Goal: Task Accomplishment & Management: Complete application form

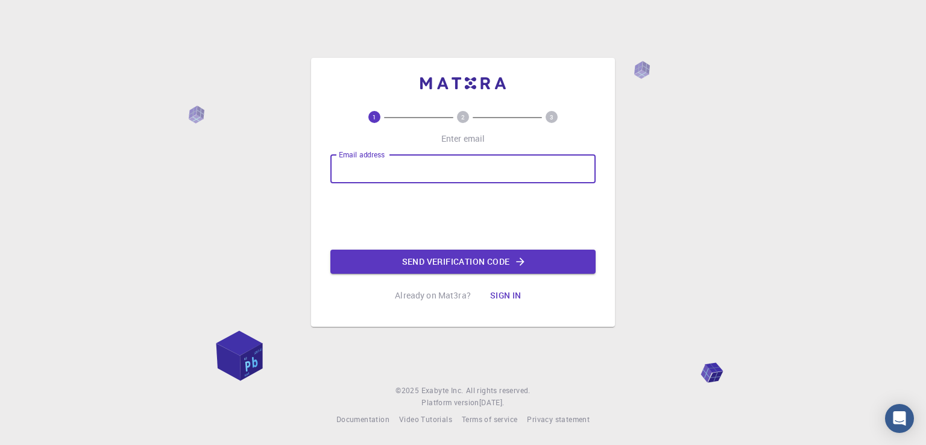
type input "[EMAIL_ADDRESS][DOMAIN_NAME]"
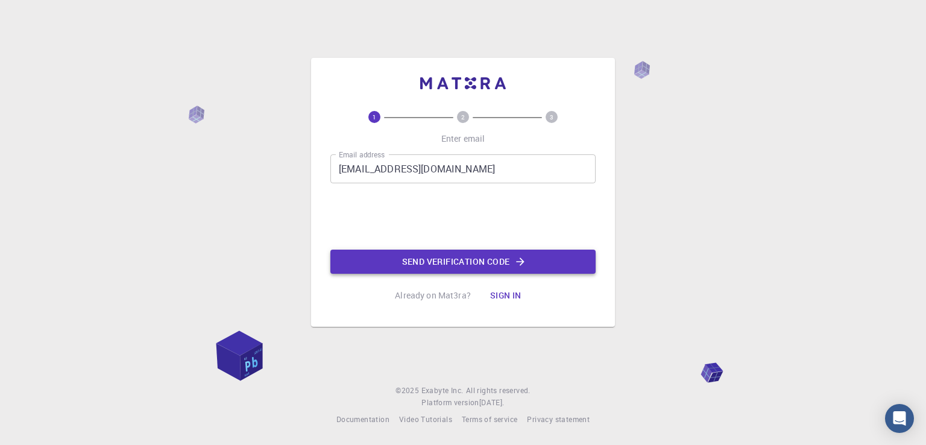
click at [428, 264] on button "Send verification code" at bounding box center [462, 262] width 265 height 24
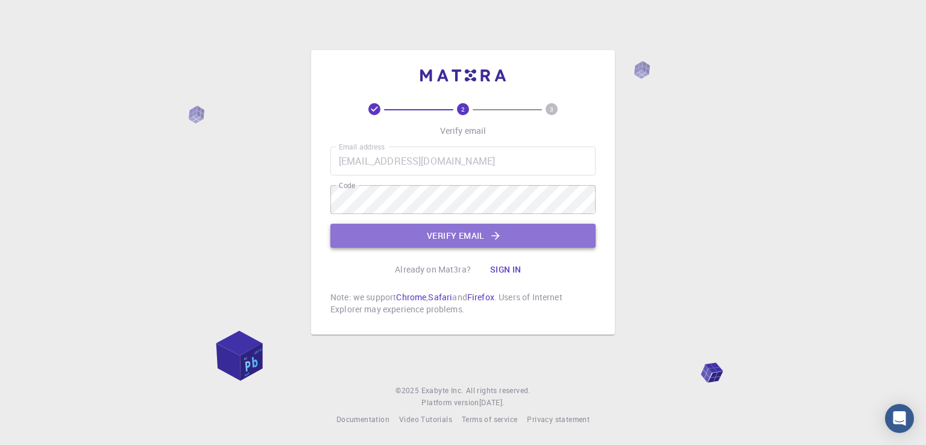
click at [444, 234] on button "Verify email" at bounding box center [462, 236] width 265 height 24
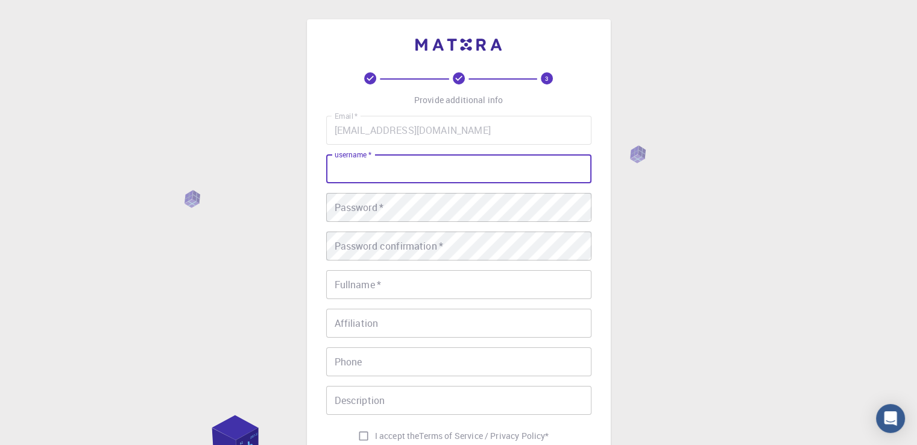
click at [371, 168] on input "username   *" at bounding box center [458, 168] width 265 height 29
type input "[EMAIL_ADDRESS][DOMAIN_NAME]"
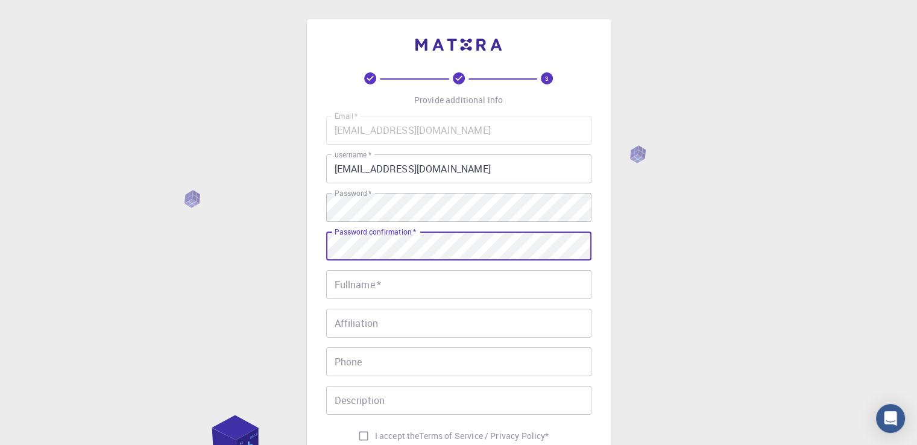
click at [364, 288] on input "Fullname   *" at bounding box center [458, 284] width 265 height 29
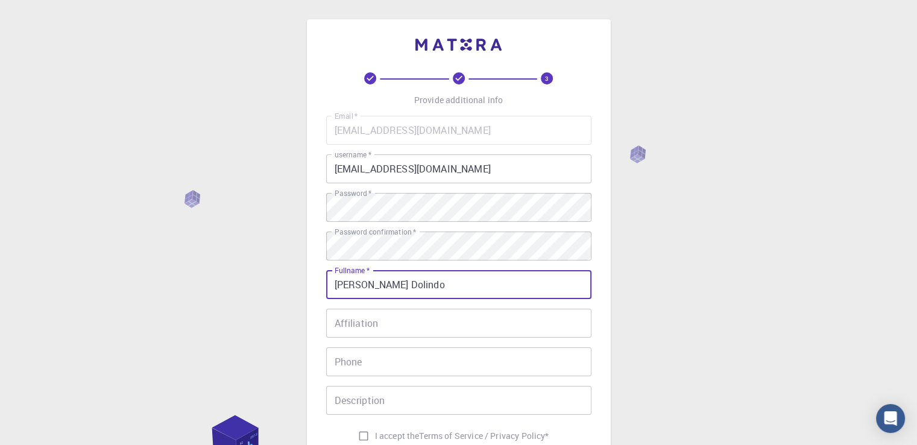
type input "[PERSON_NAME] Dolindo"
click at [373, 324] on input "Affiliation" at bounding box center [458, 323] width 265 height 29
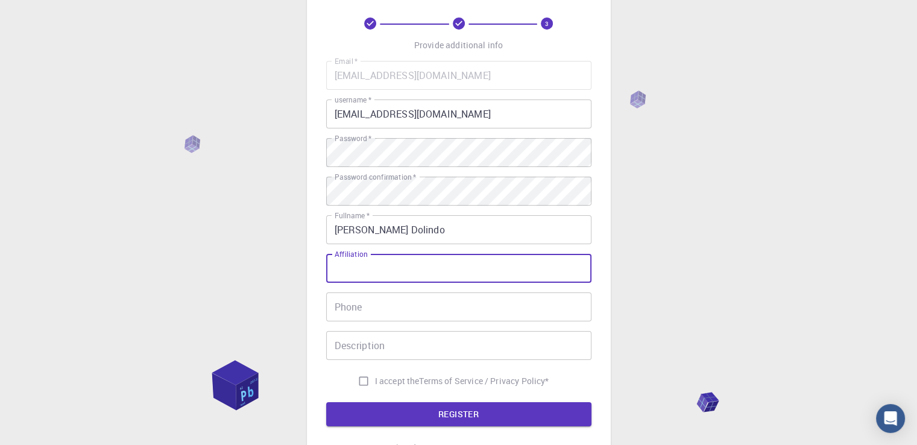
scroll to position [87, 0]
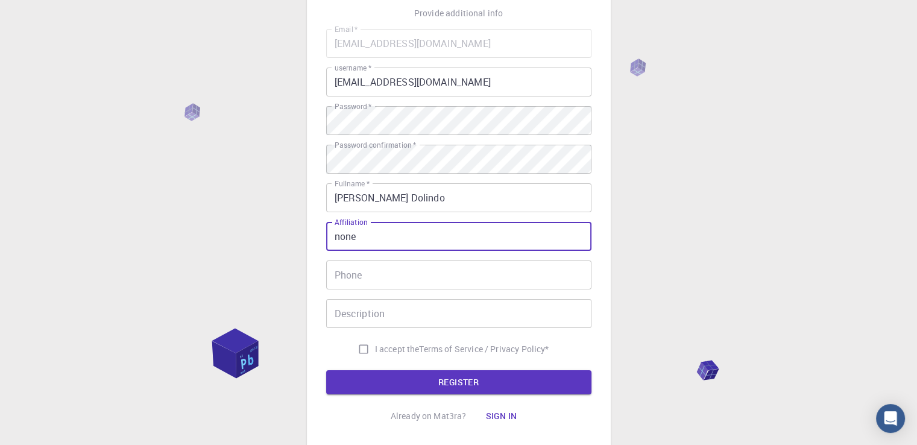
type input "none"
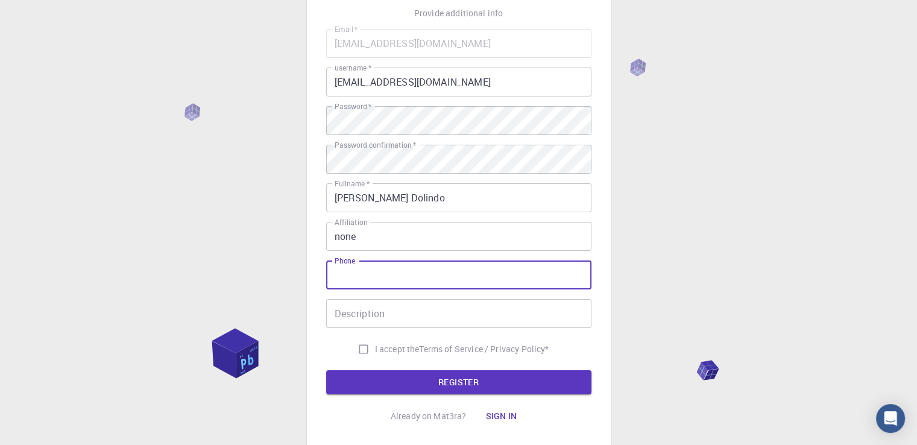
click at [407, 273] on input "Phone" at bounding box center [458, 275] width 265 height 29
type input "09707083185"
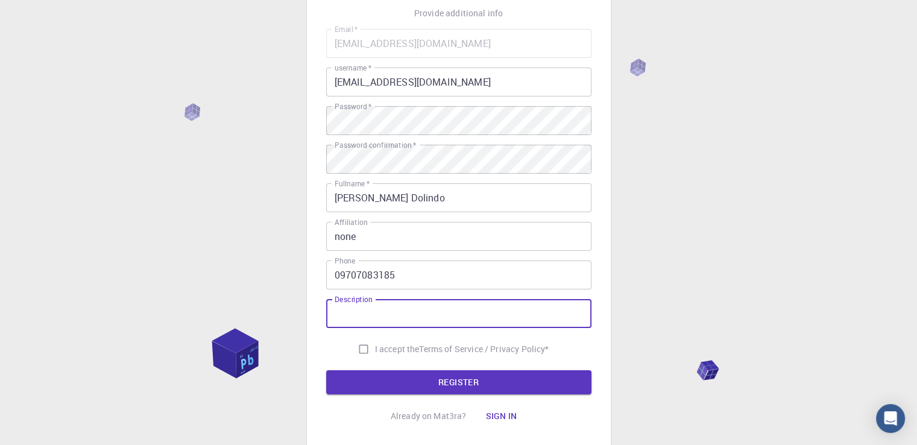
click at [402, 316] on input "Description" at bounding box center [458, 313] width 265 height 29
type input "none"
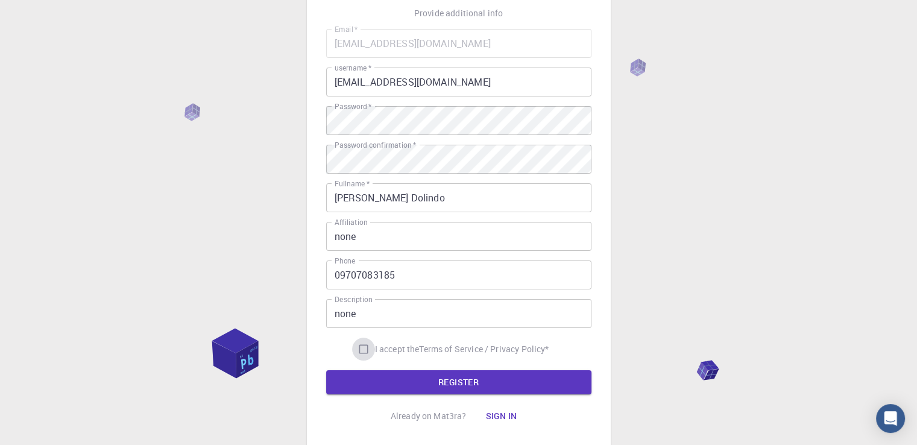
click at [359, 350] on input "I accept the Terms of Service / Privacy Policy *" at bounding box center [363, 349] width 23 height 23
checkbox input "true"
click at [403, 382] on button "REGISTER" at bounding box center [458, 382] width 265 height 24
